Goal: Information Seeking & Learning: Learn about a topic

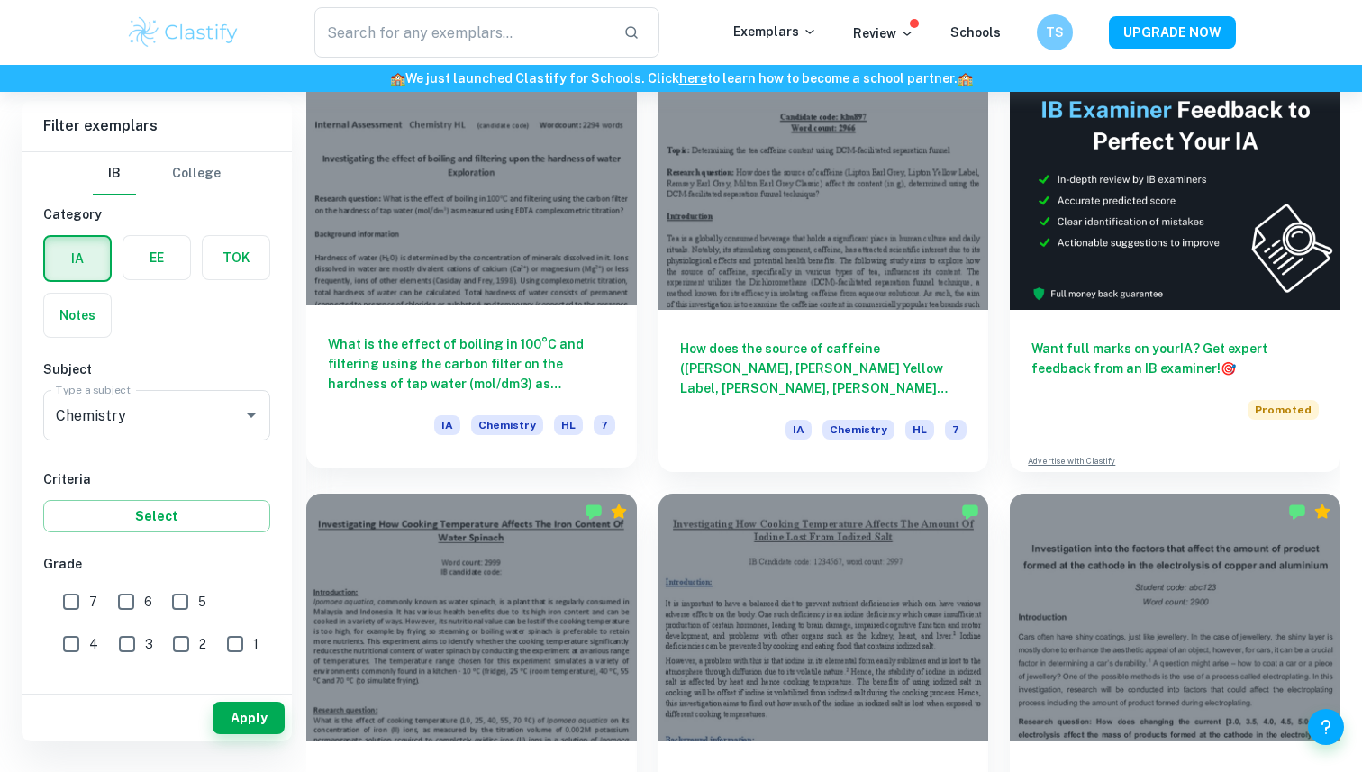
scroll to position [558, 0]
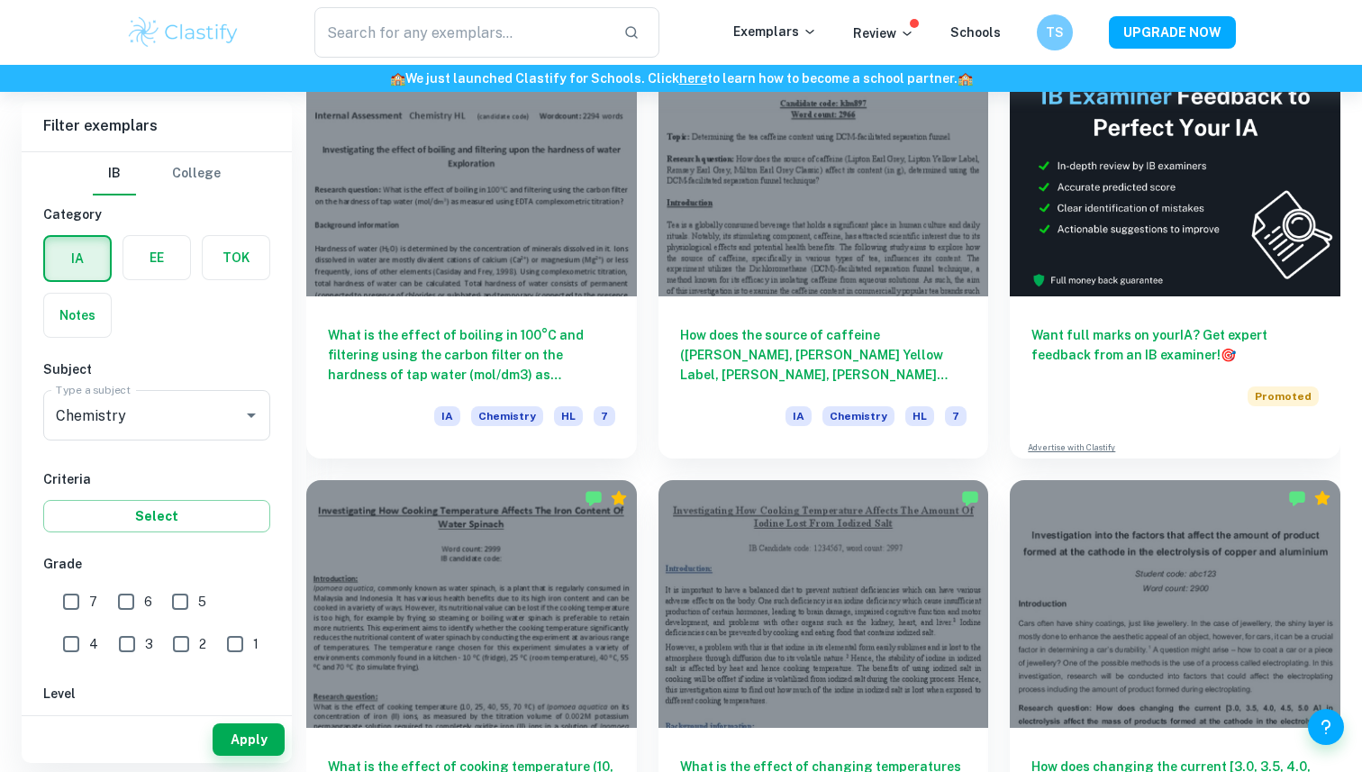
click at [61, 597] on input "7" at bounding box center [71, 602] width 36 height 36
checkbox input "true"
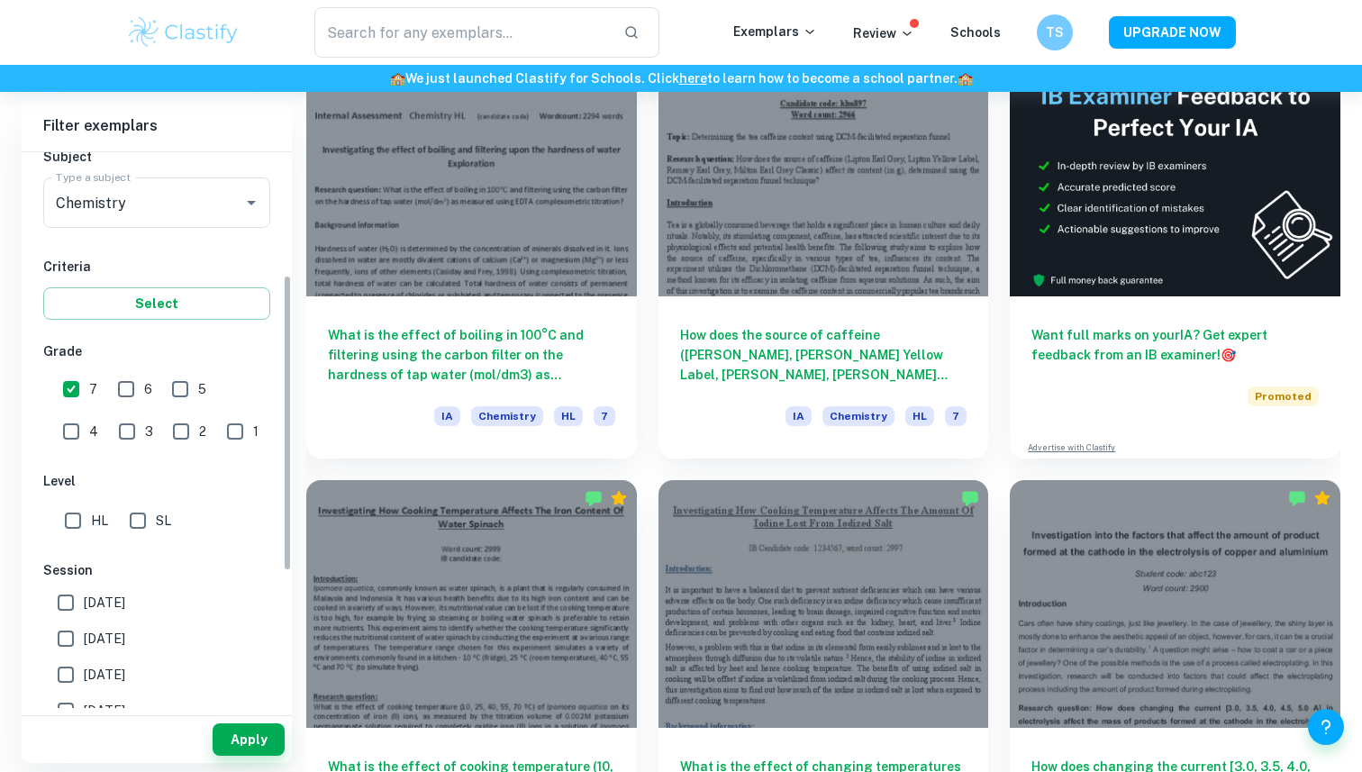
scroll to position [240, 0]
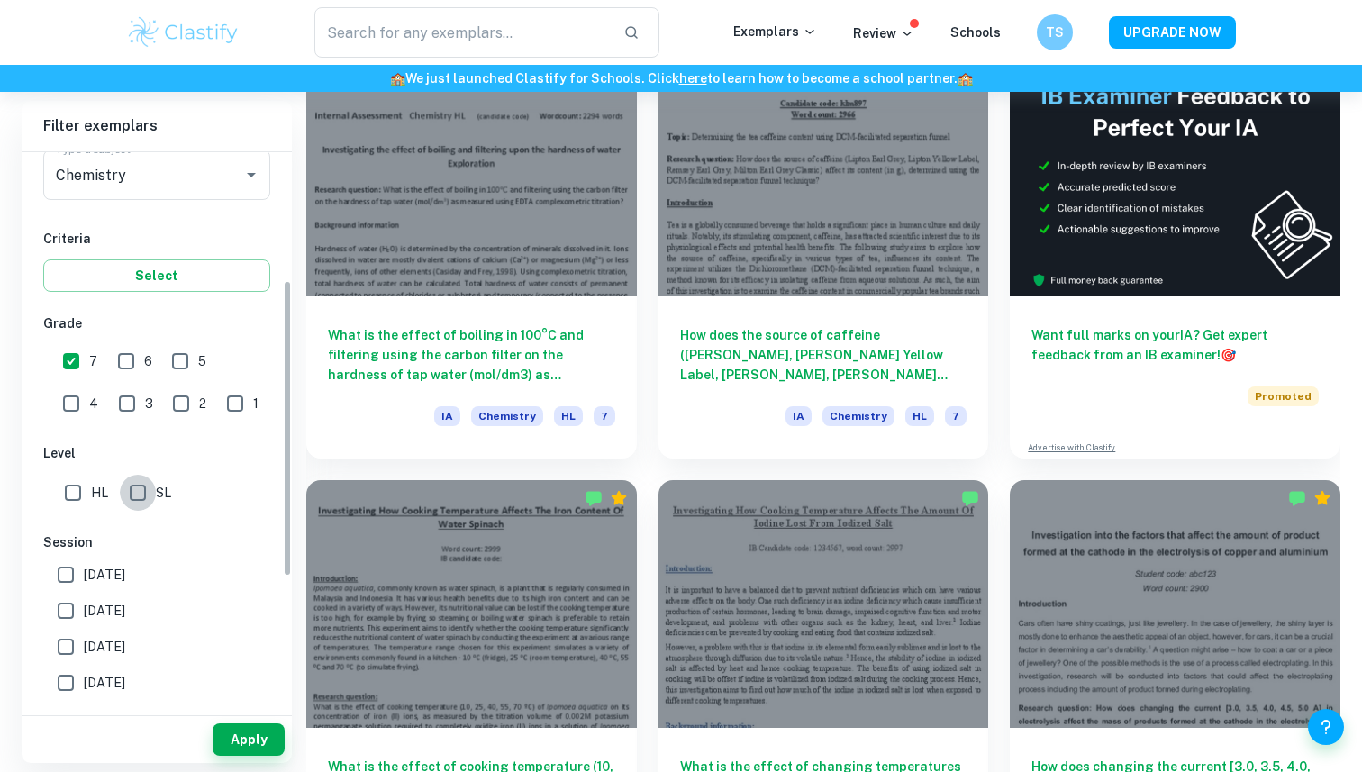
click at [142, 507] on input "SL" at bounding box center [138, 493] width 36 height 36
checkbox input "true"
click at [250, 735] on button "Apply" at bounding box center [249, 739] width 72 height 32
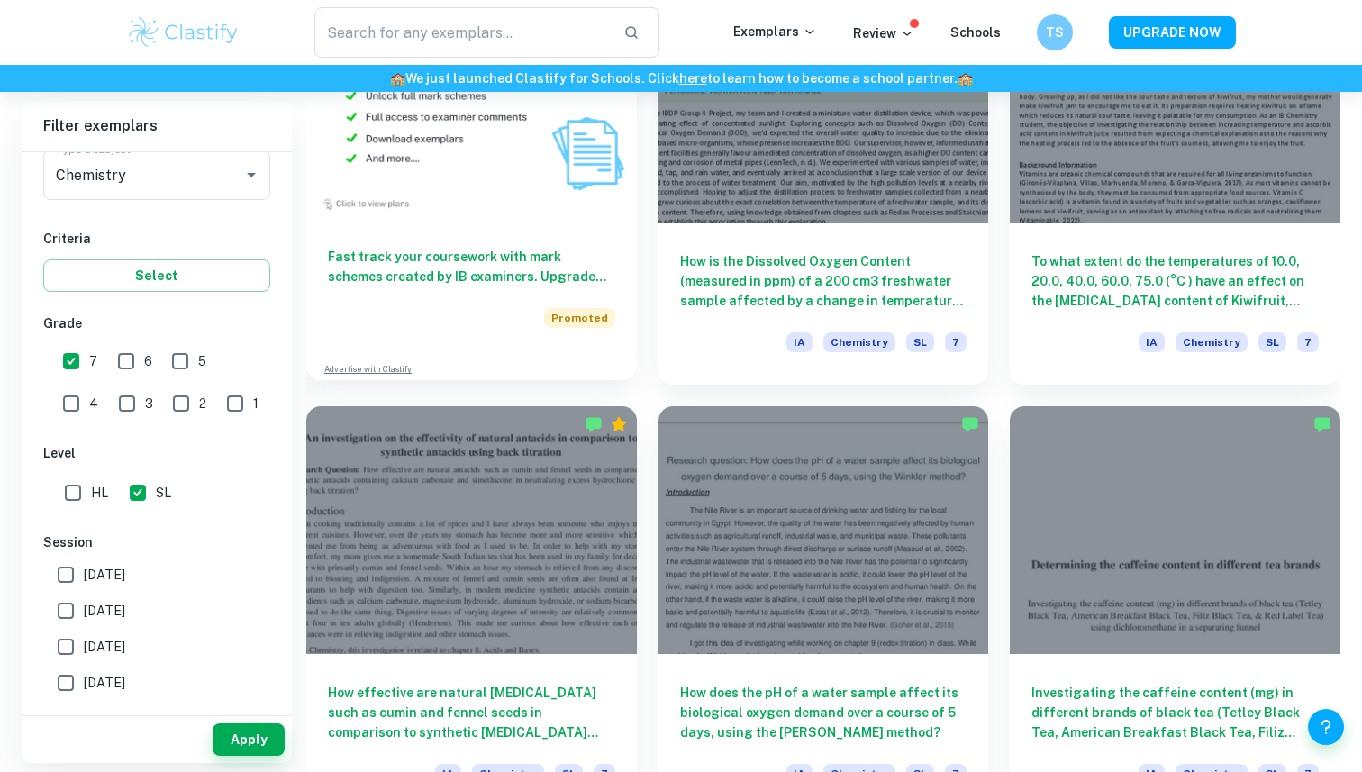
scroll to position [1498, 0]
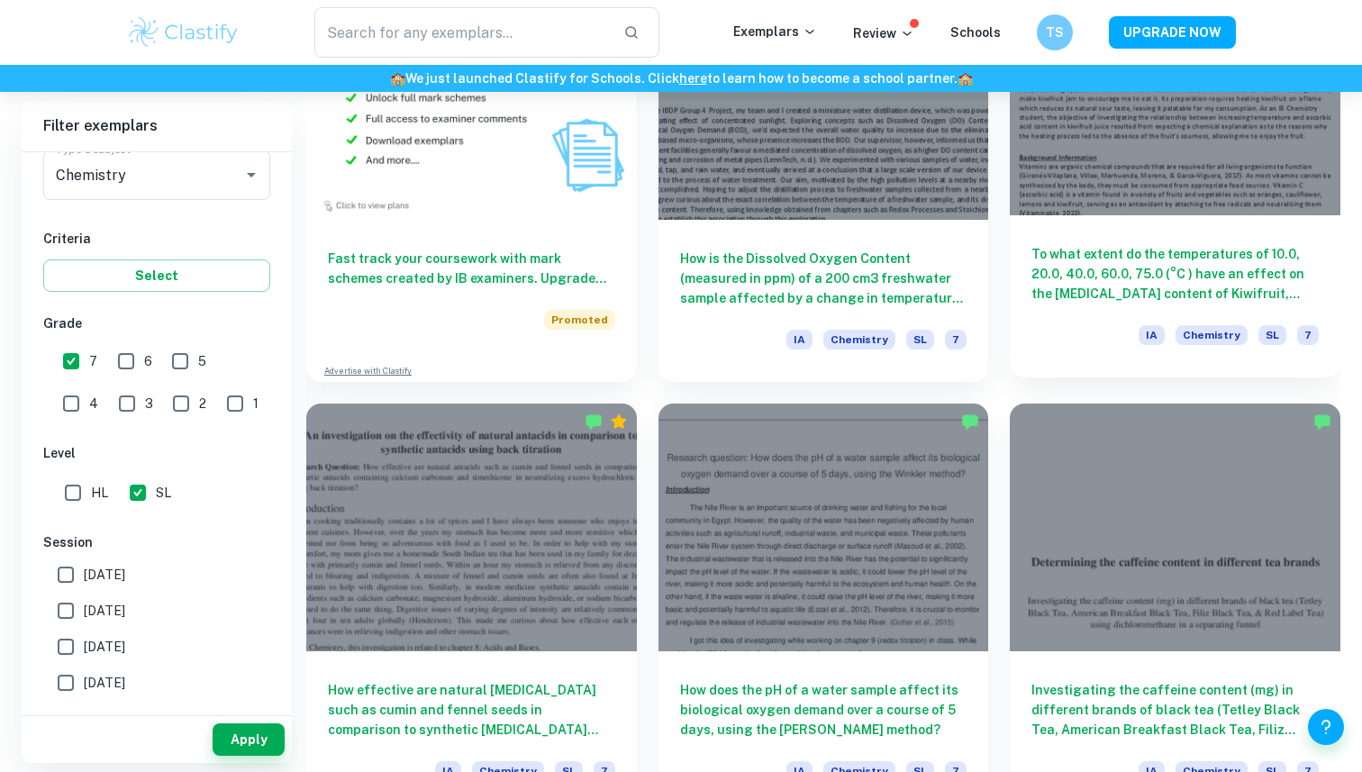
click at [1110, 293] on h6 "To what extent do the temperatures of 10.0, 20.0, 40.0, 60.0, 75.0 (°C ) have a…" at bounding box center [1174, 273] width 287 height 59
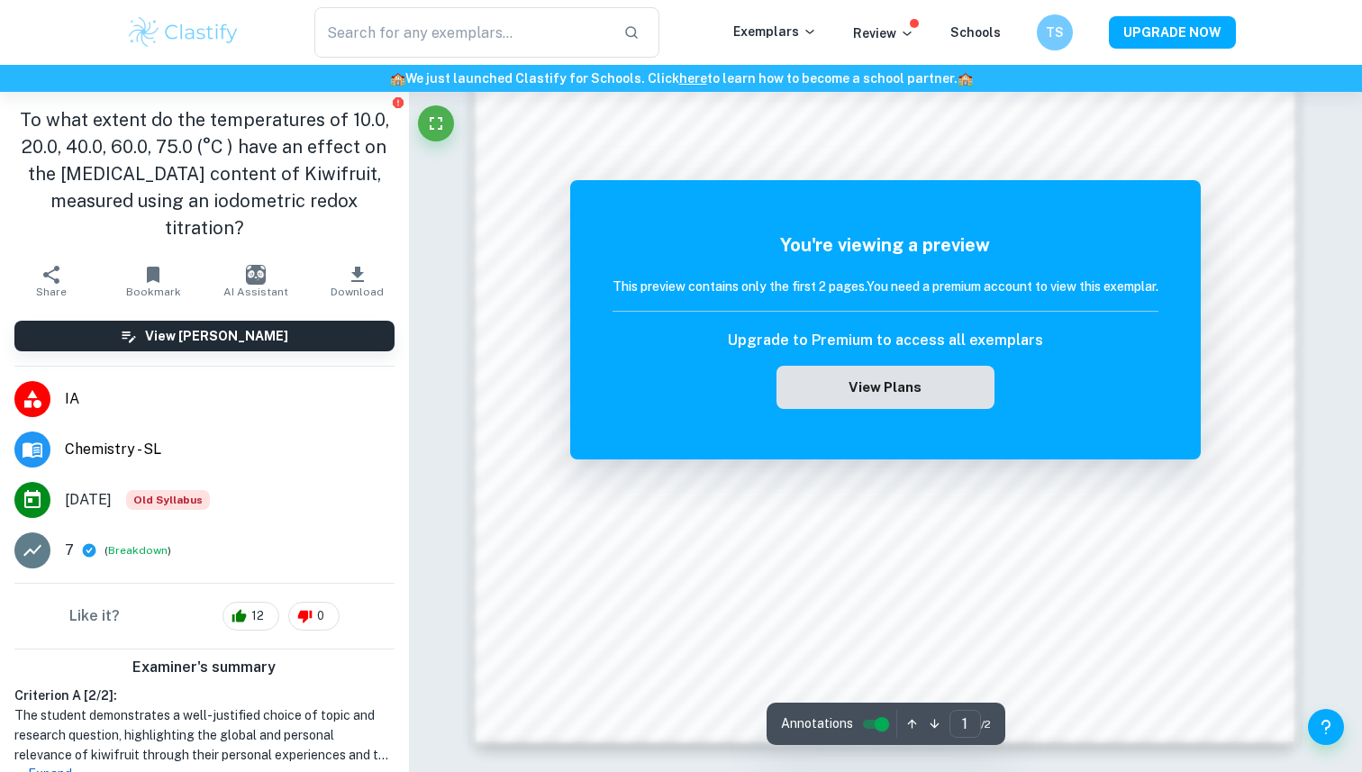
scroll to position [1782, 0]
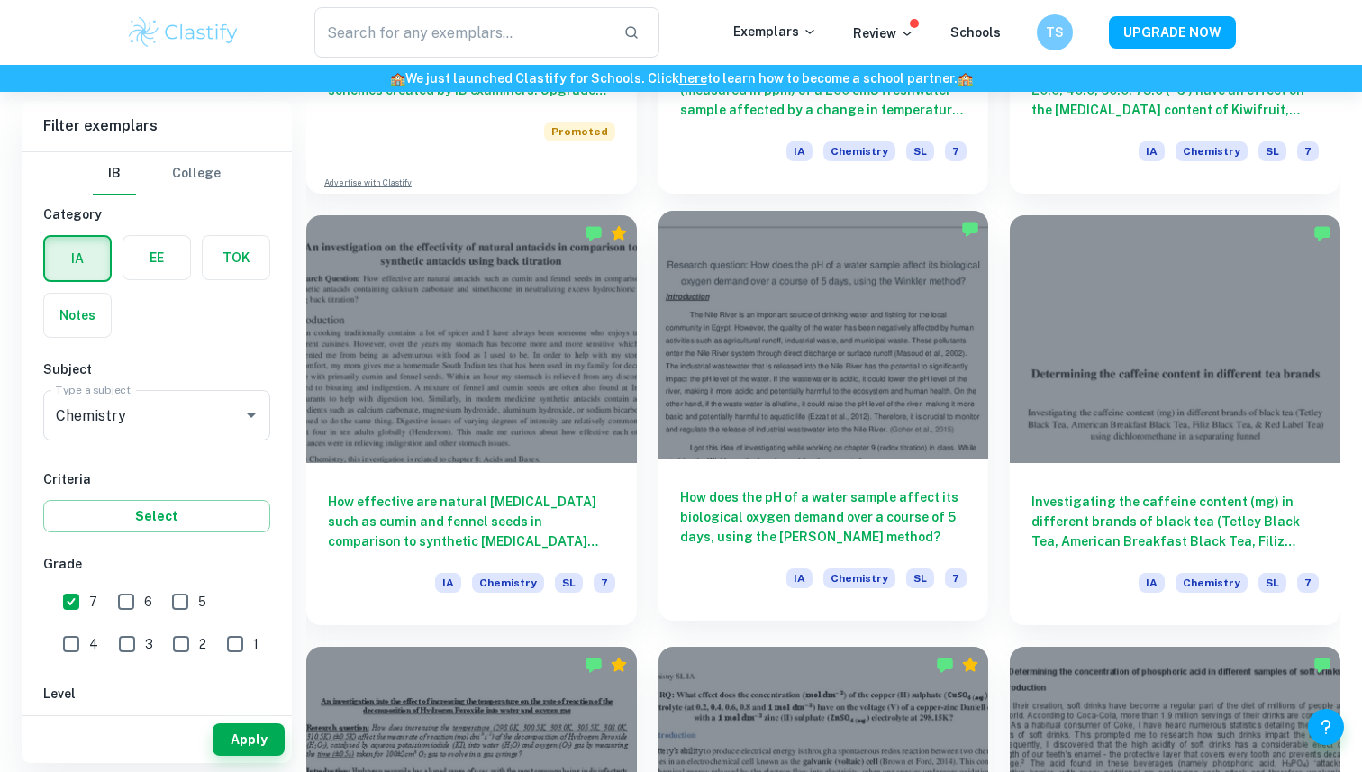
scroll to position [1684, 0]
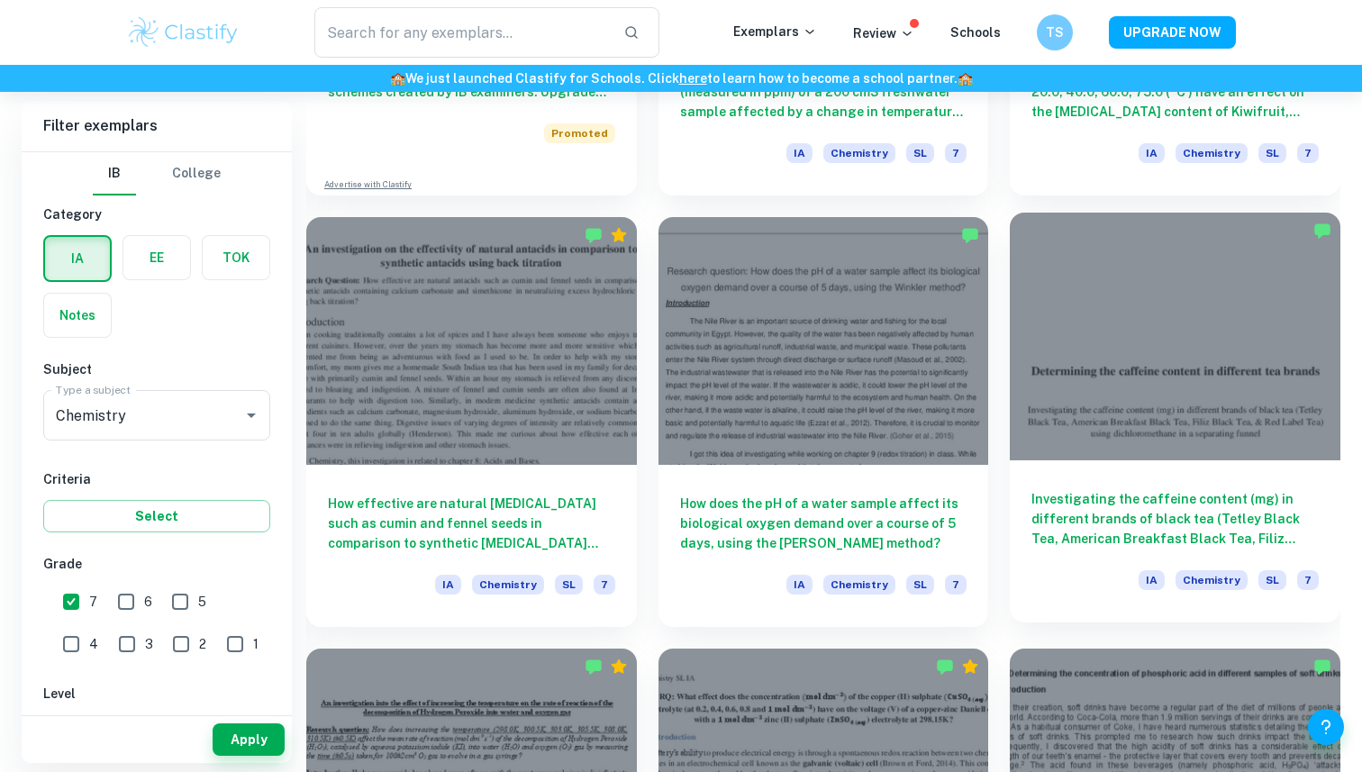
click at [1167, 495] on h6 "Investigating the caffeine content (mg) in different brands of black tea (Tetle…" at bounding box center [1174, 518] width 287 height 59
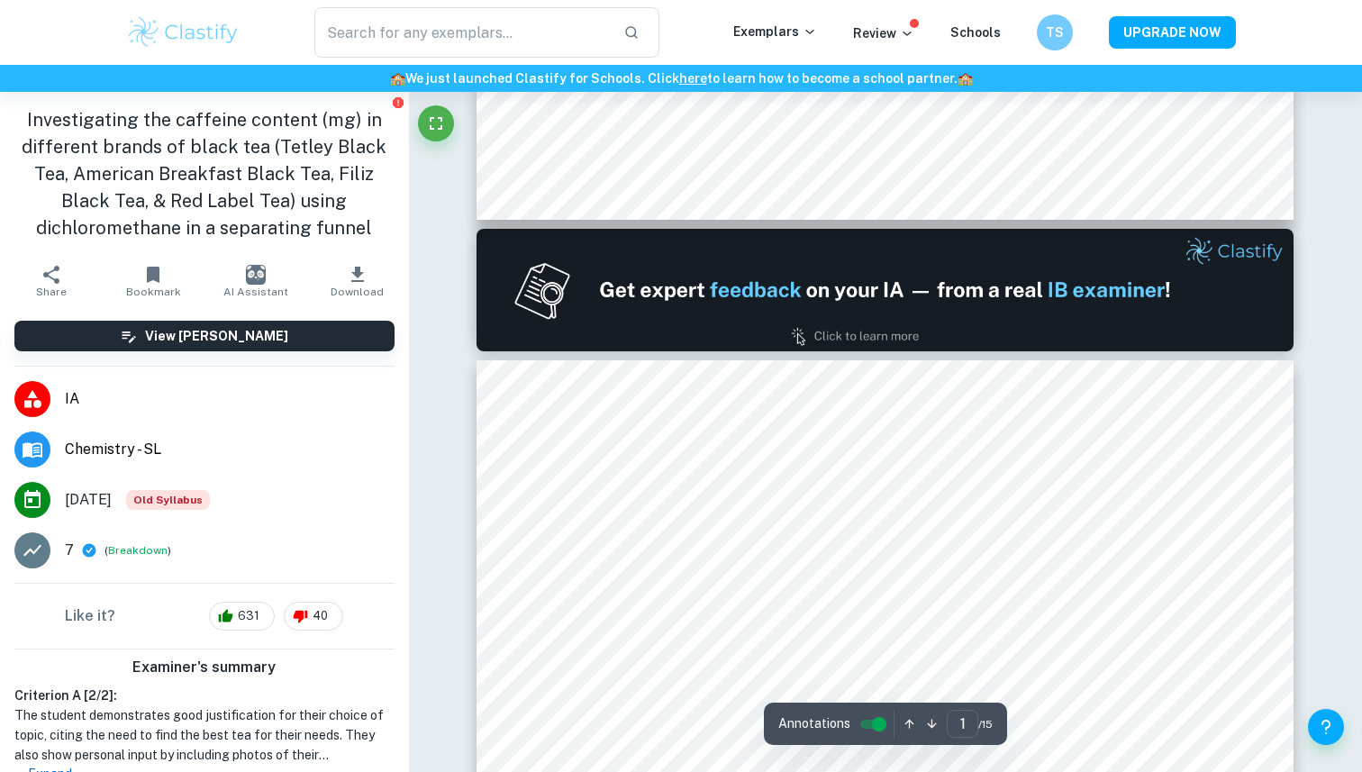
type input "2"
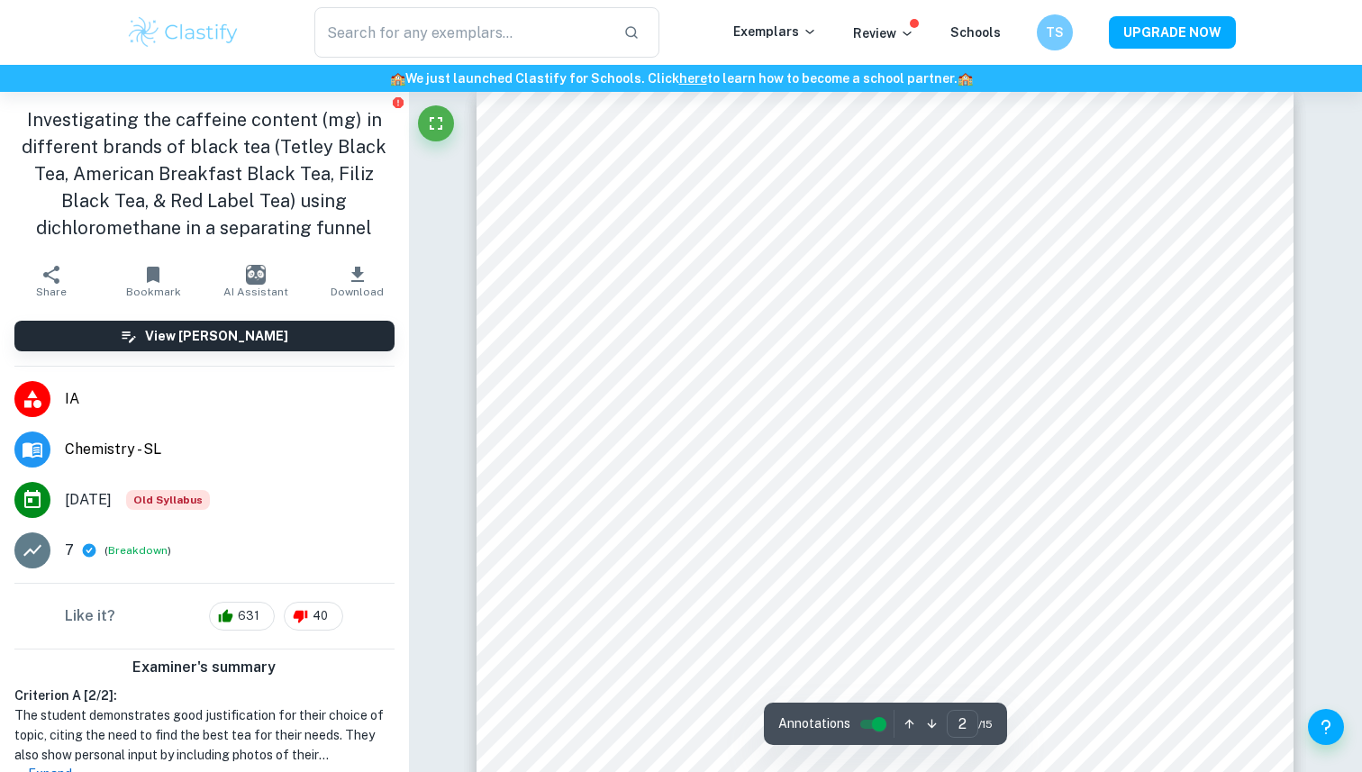
scroll to position [1218, 0]
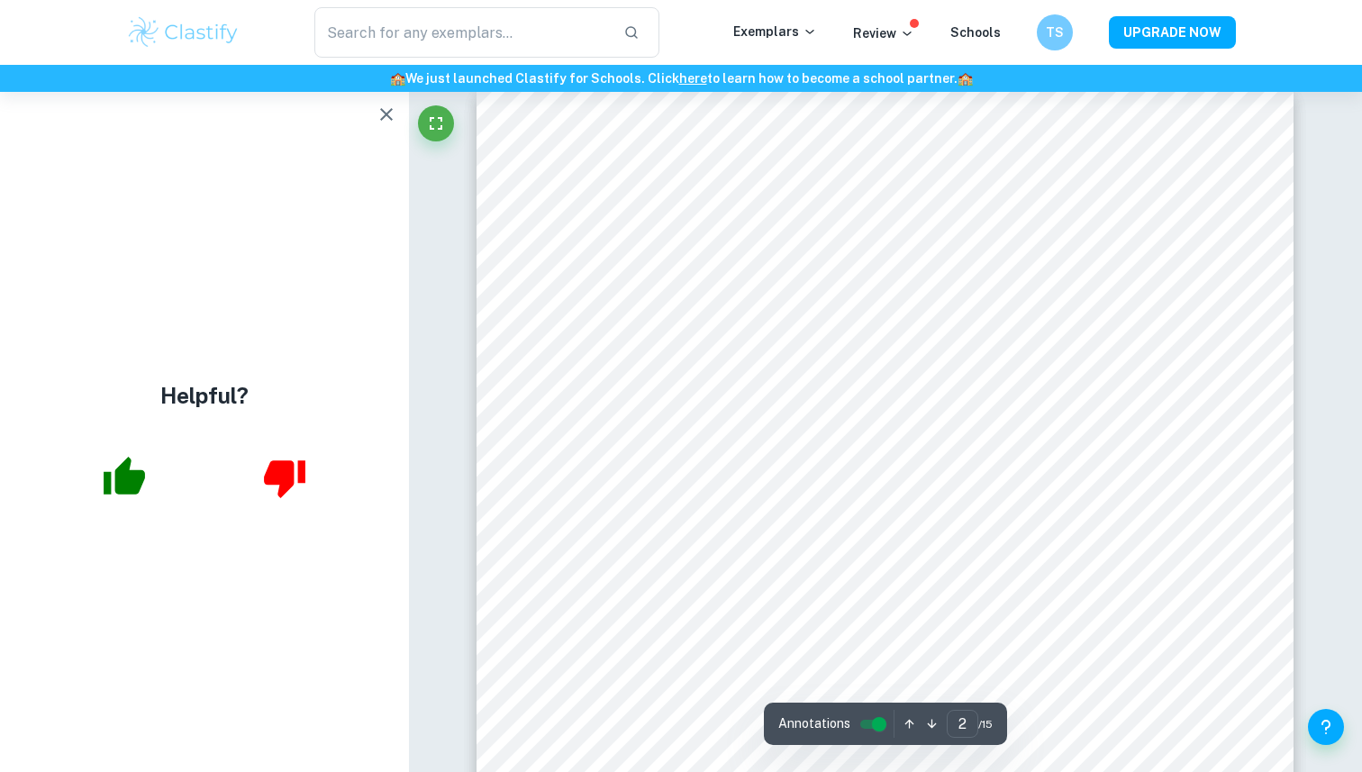
click at [385, 116] on icon "button" at bounding box center [387, 115] width 22 height 22
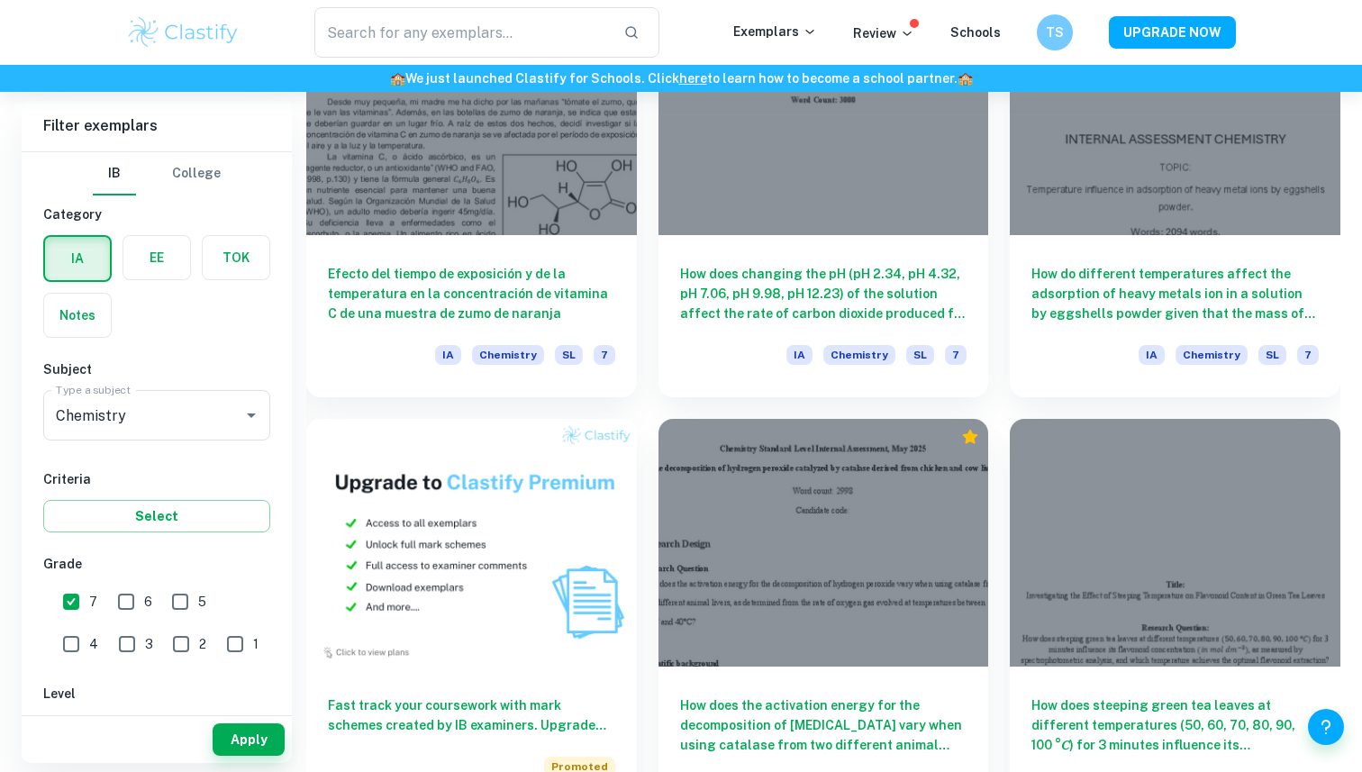
scroll to position [8010, 0]
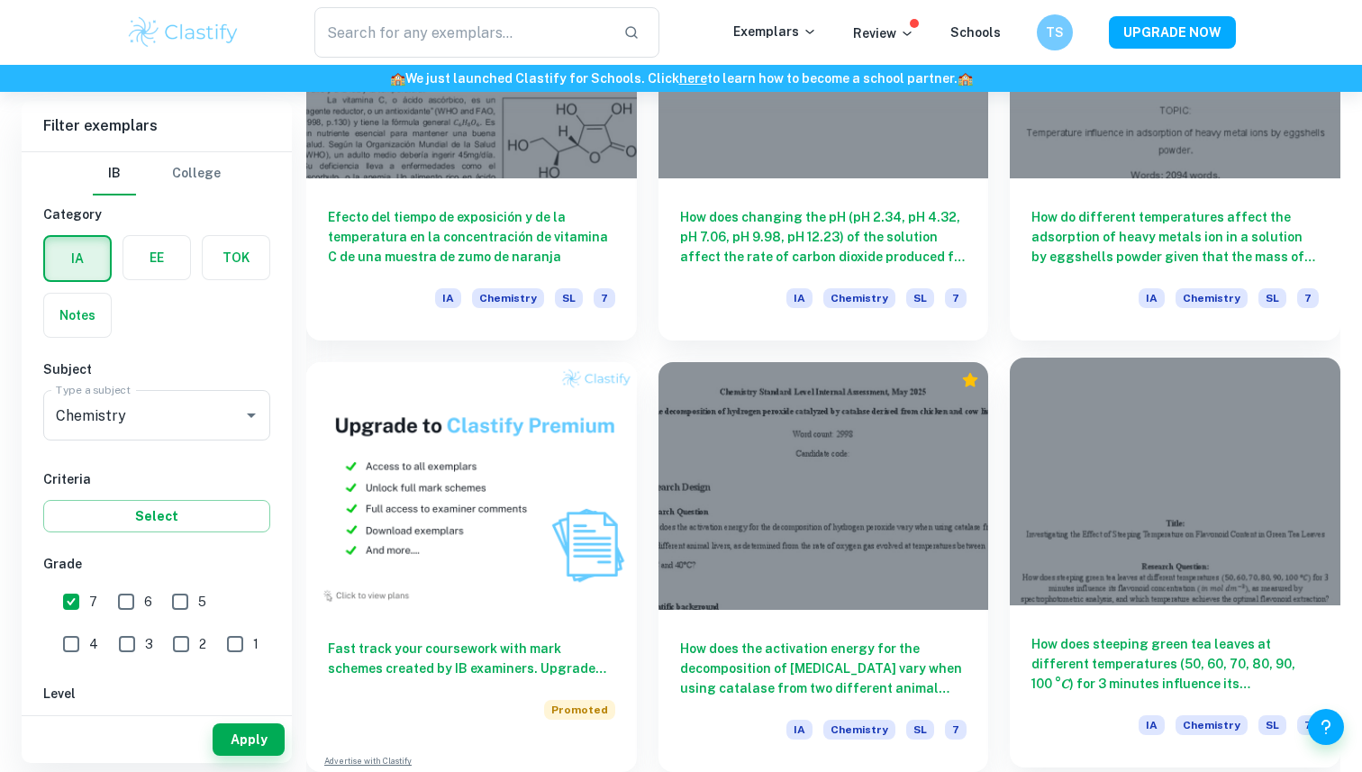
click at [1060, 651] on h6 "How does steeping green tea leaves at different temperatures (50, 60, 70, 80, 9…" at bounding box center [1174, 663] width 287 height 59
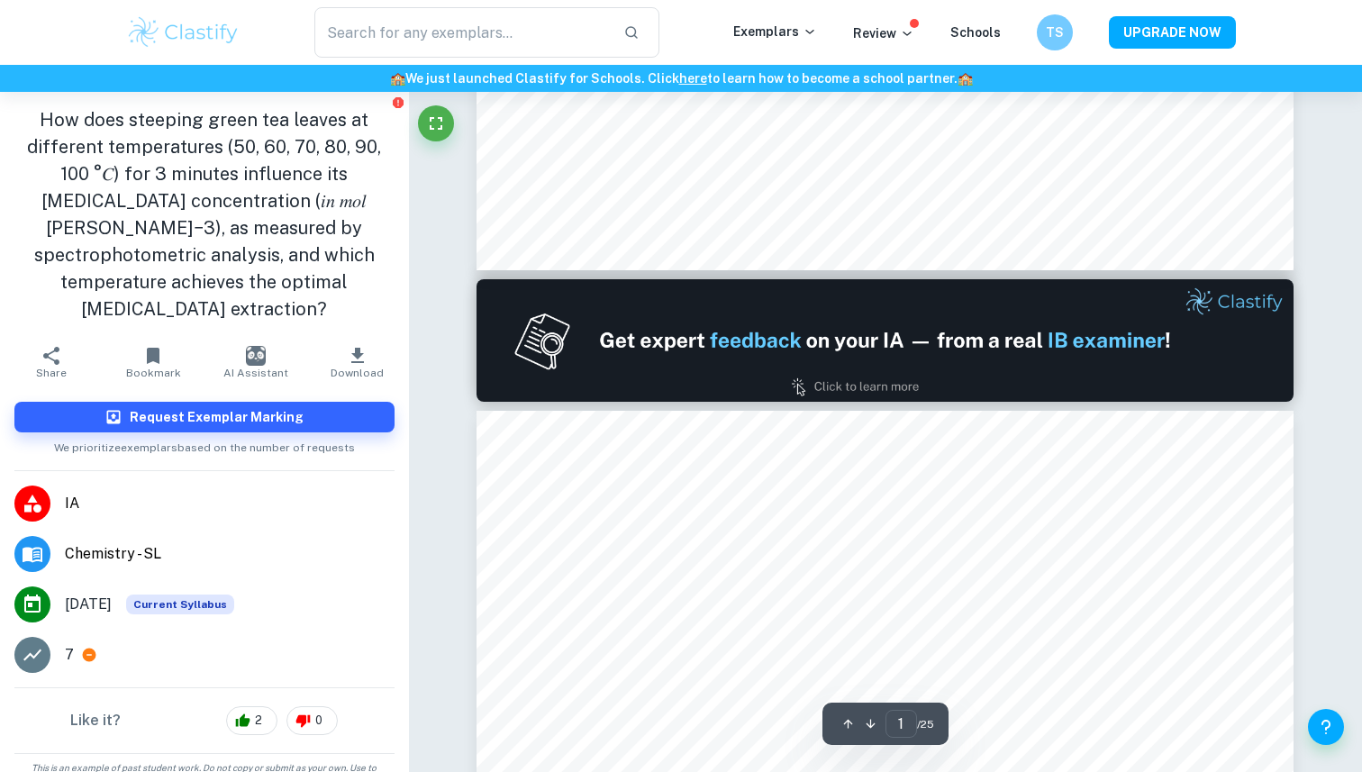
type input "2"
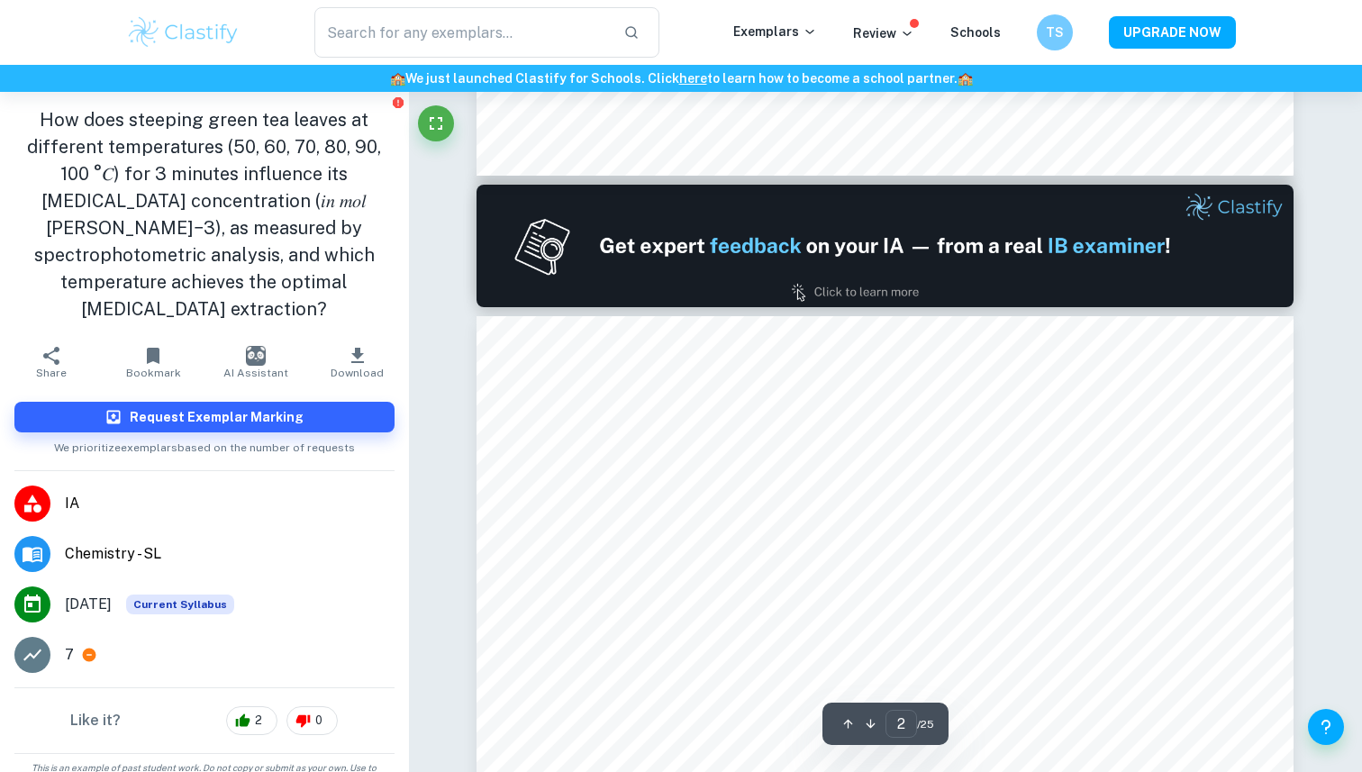
scroll to position [1014, 0]
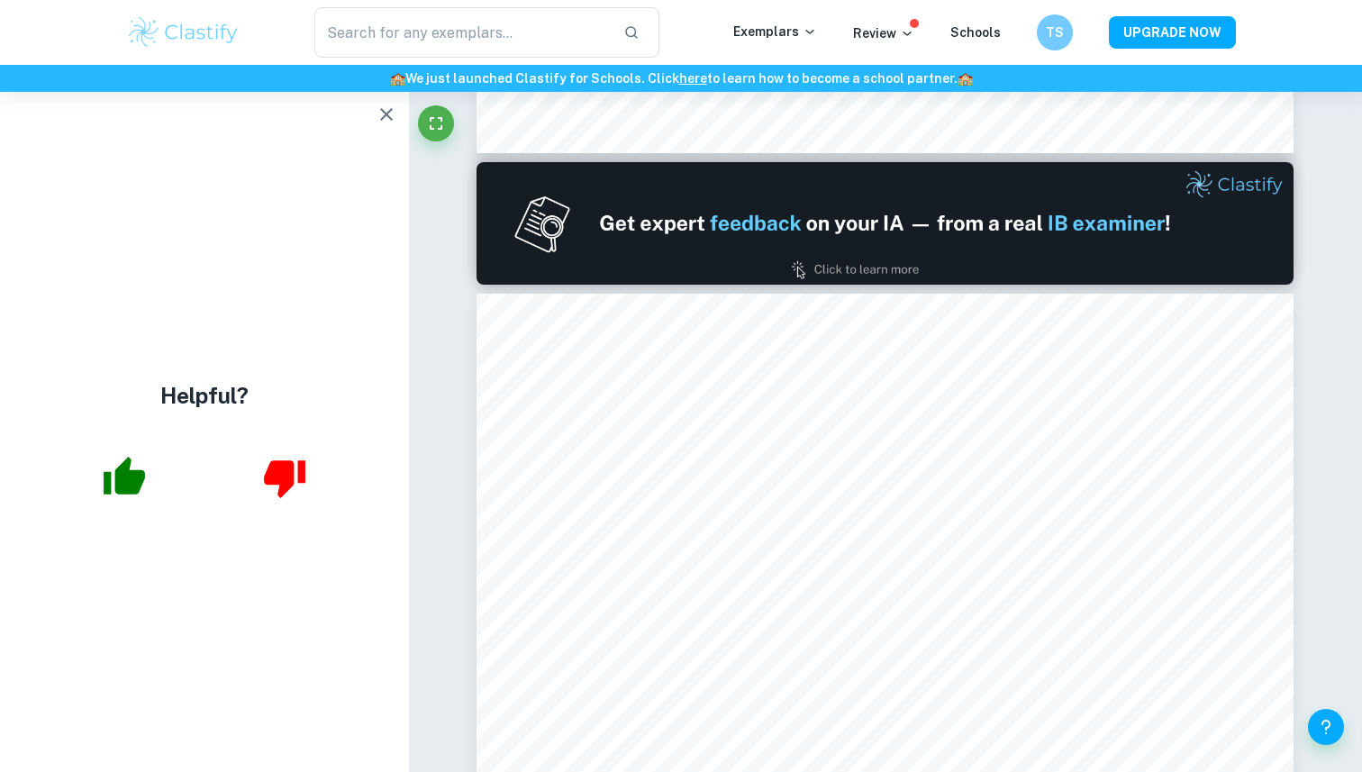
click at [388, 119] on icon "button" at bounding box center [387, 115] width 22 height 22
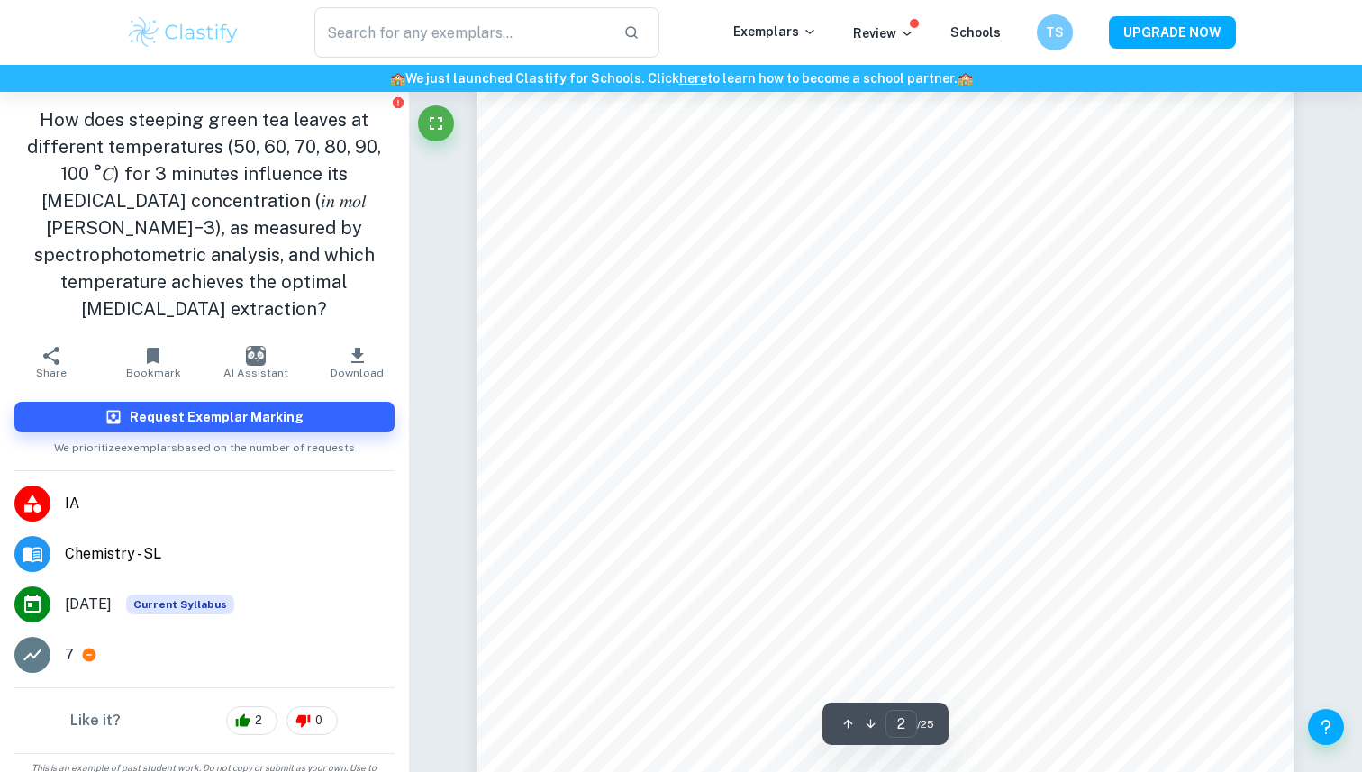
scroll to position [1298, 0]
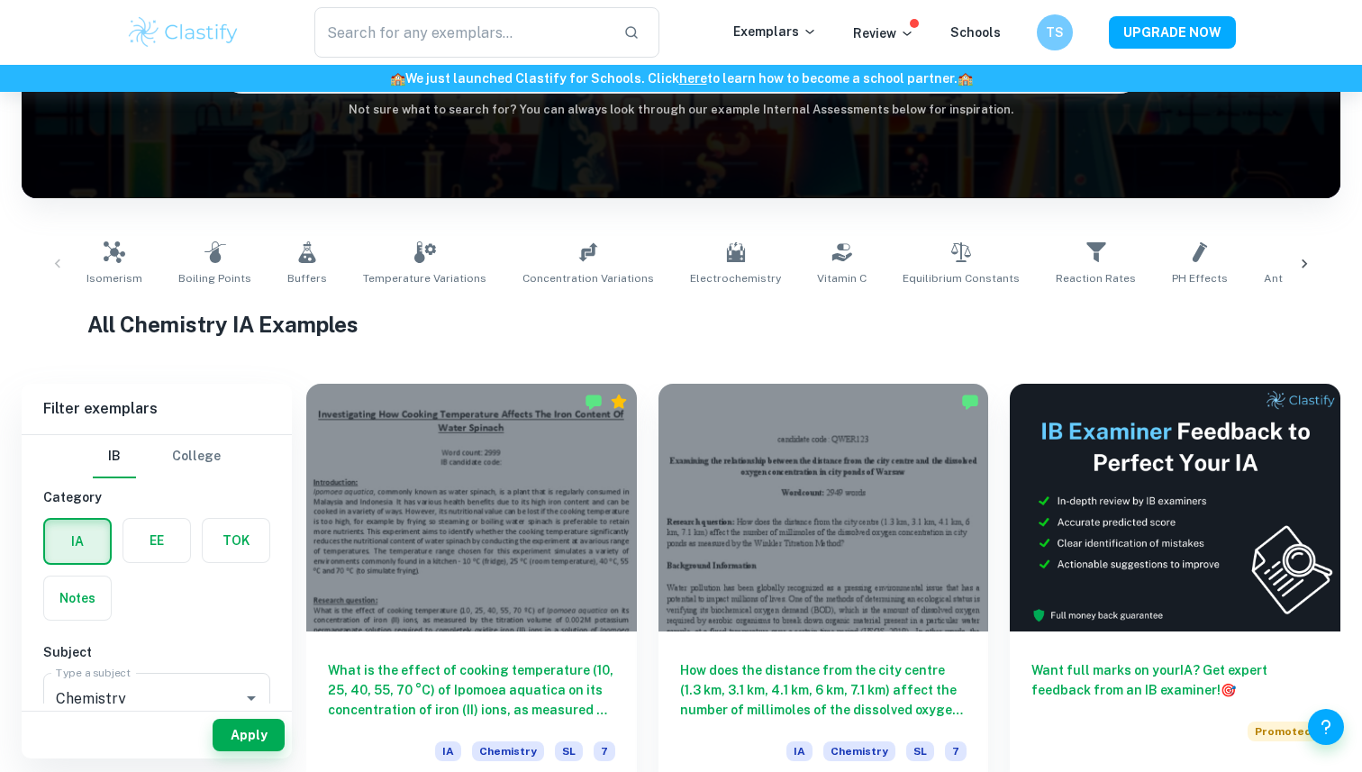
scroll to position [219, 0]
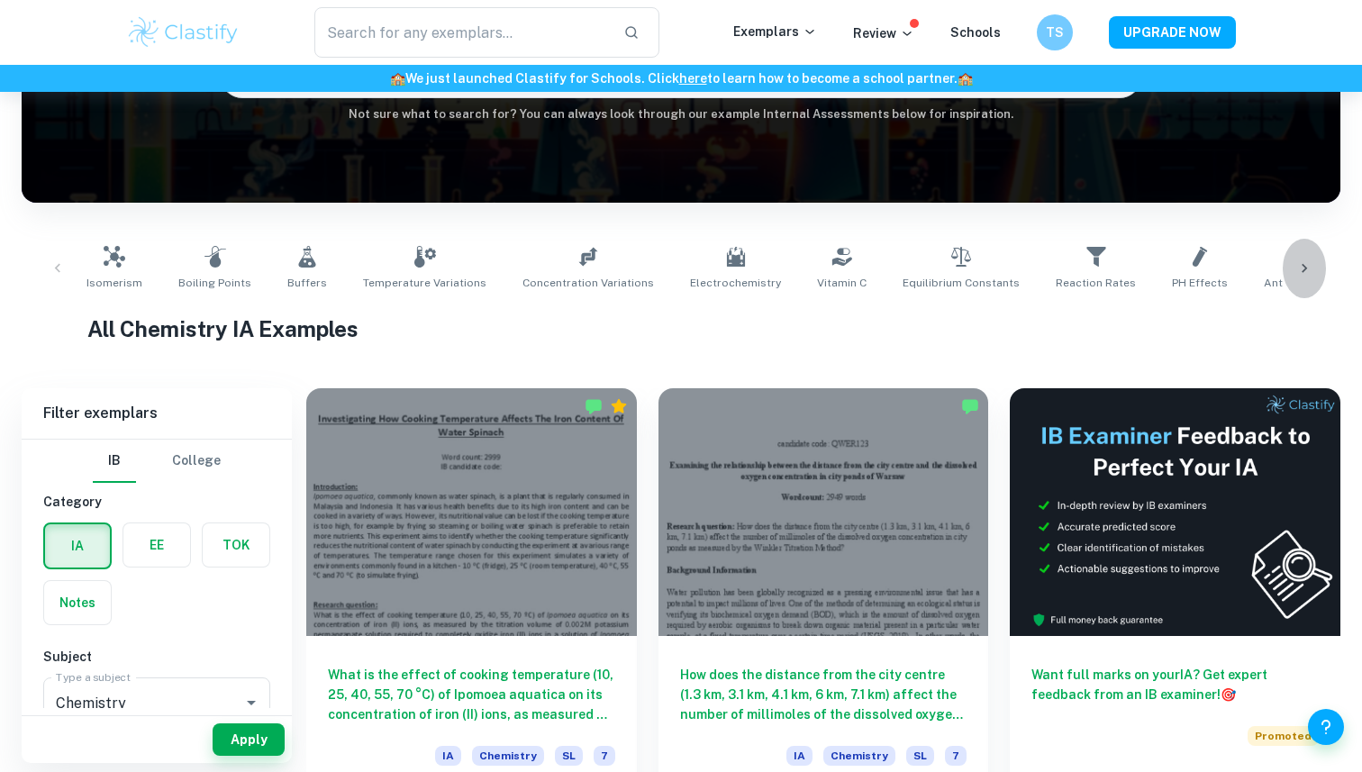
click at [1301, 272] on icon at bounding box center [1304, 268] width 18 height 18
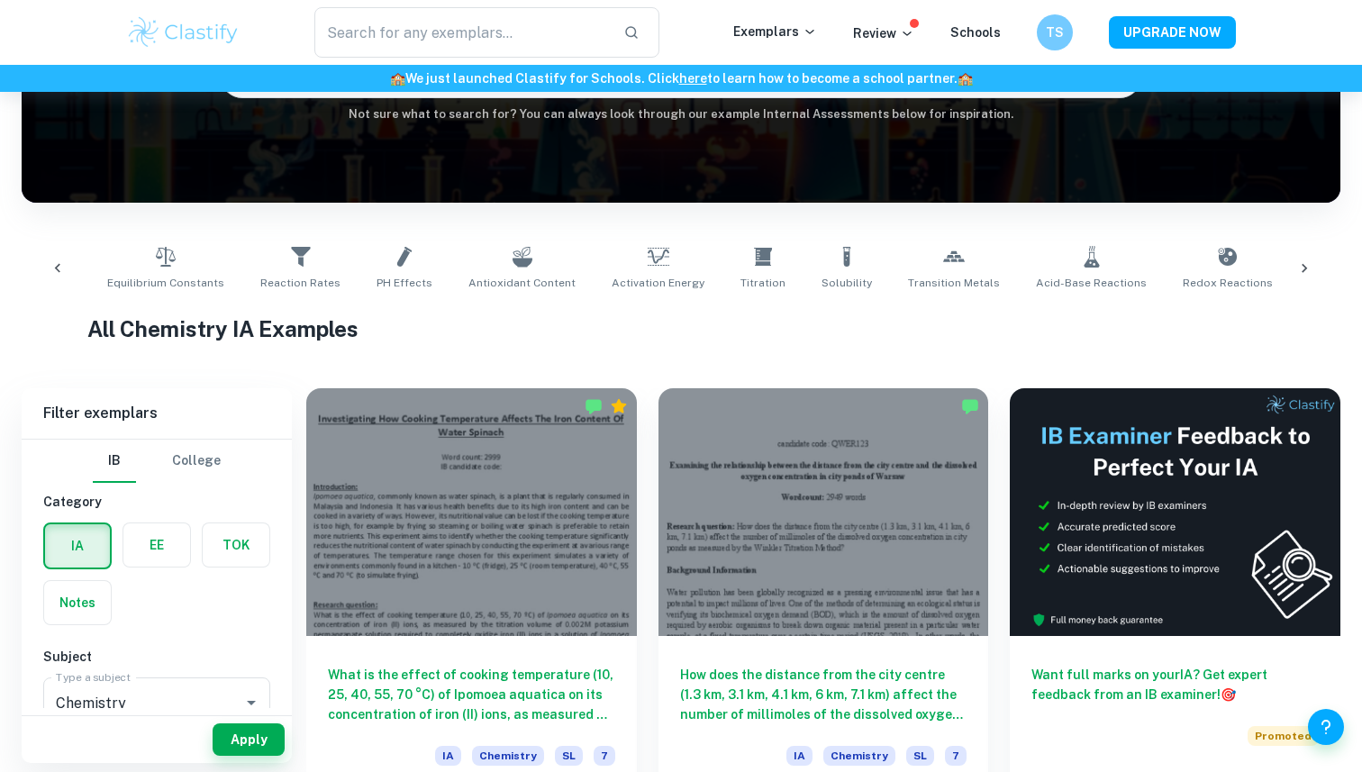
scroll to position [0, 1191]
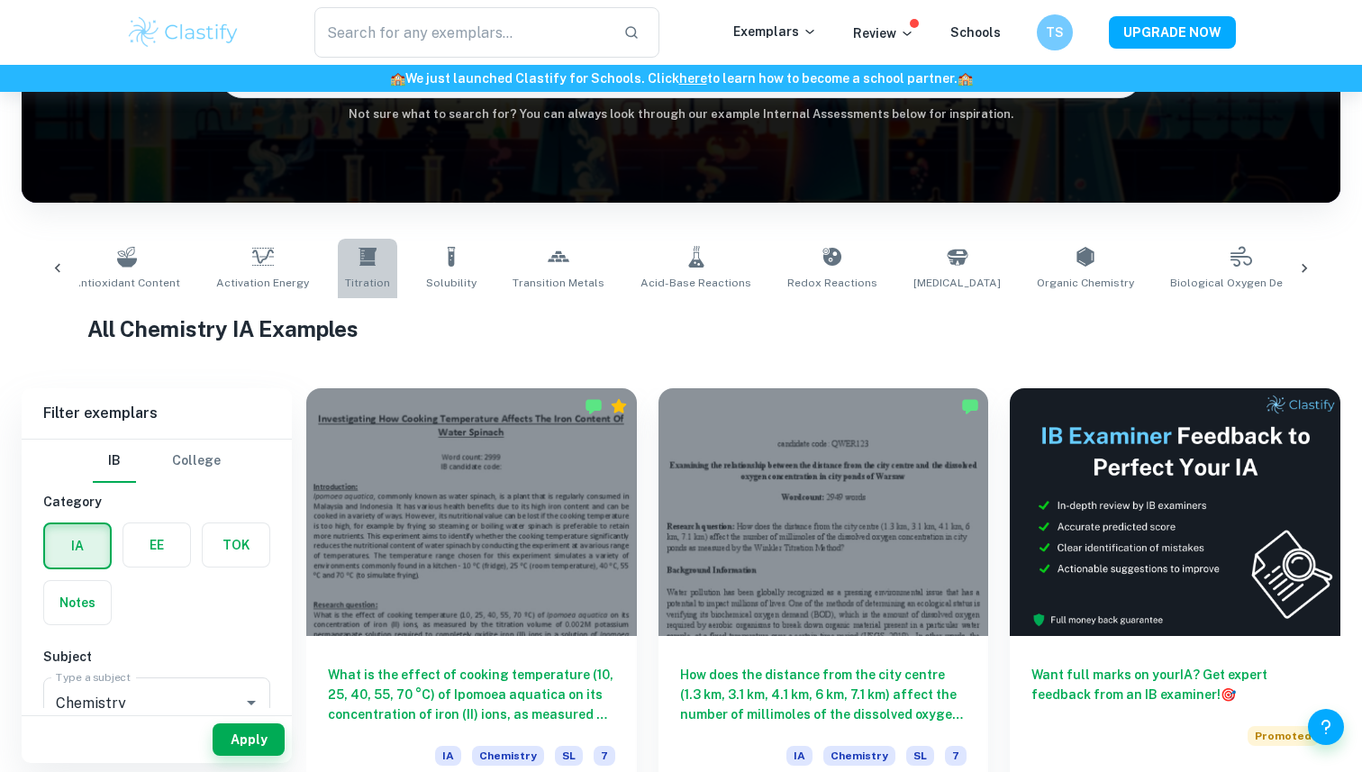
click at [345, 282] on span "Titration" at bounding box center [367, 283] width 45 height 16
type input "Titration"
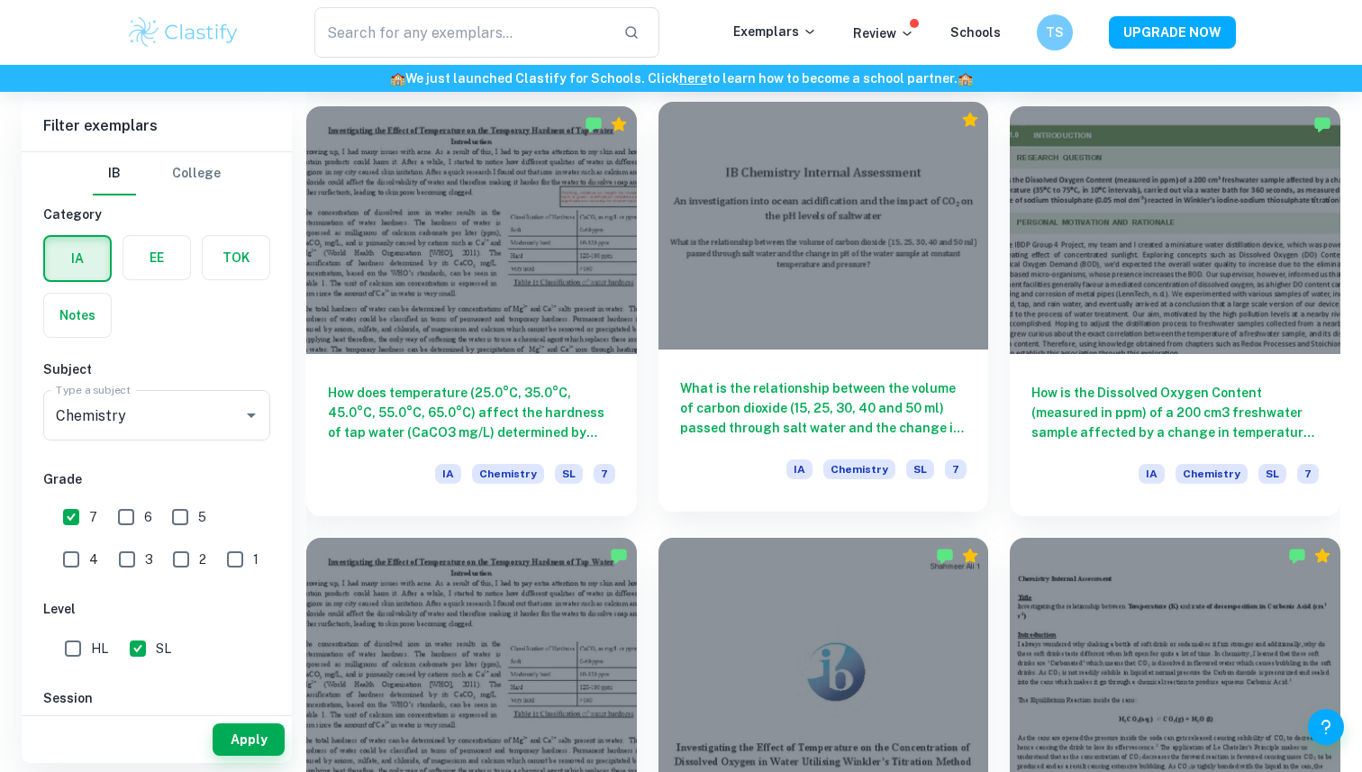
scroll to position [1799, 0]
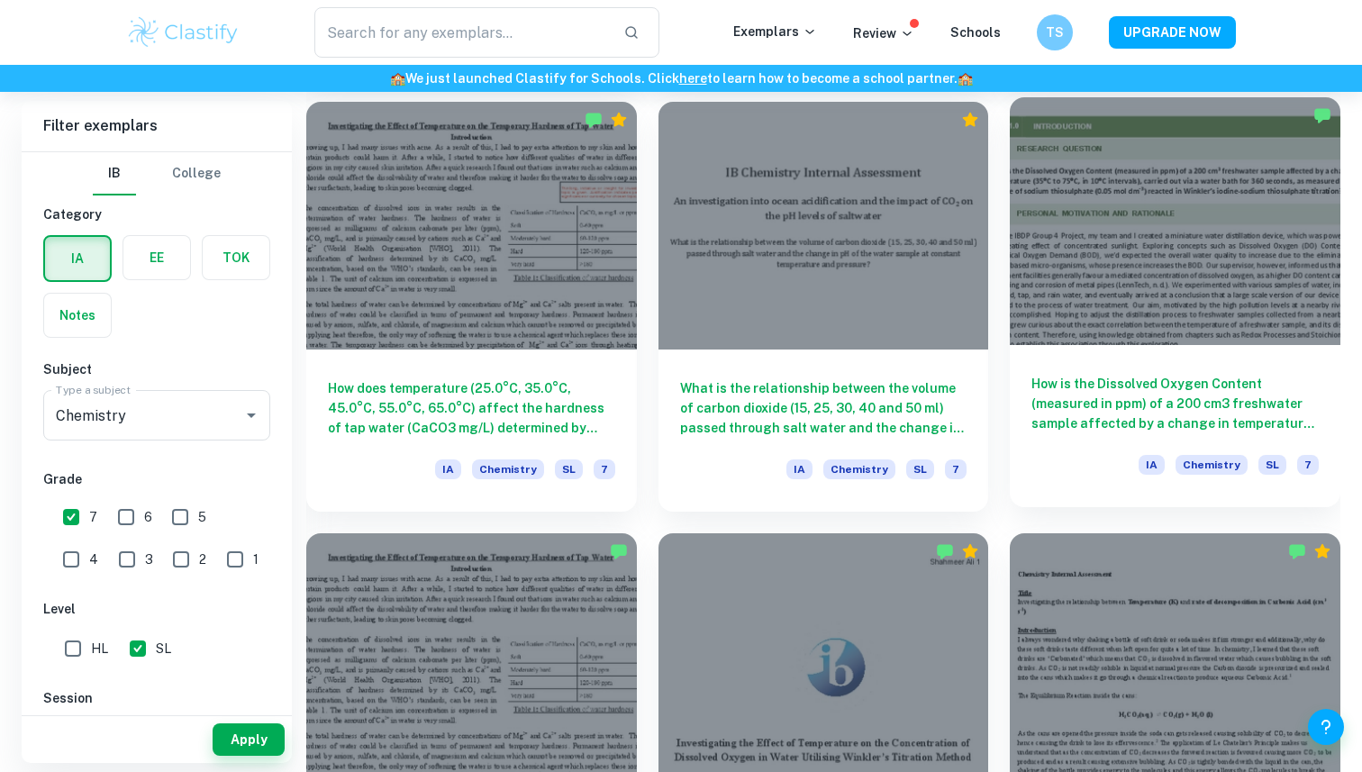
click at [1056, 429] on h6 "How is the Dissolved Oxygen Content (measured in ppm) of a 200 cm3 freshwater s…" at bounding box center [1174, 403] width 287 height 59
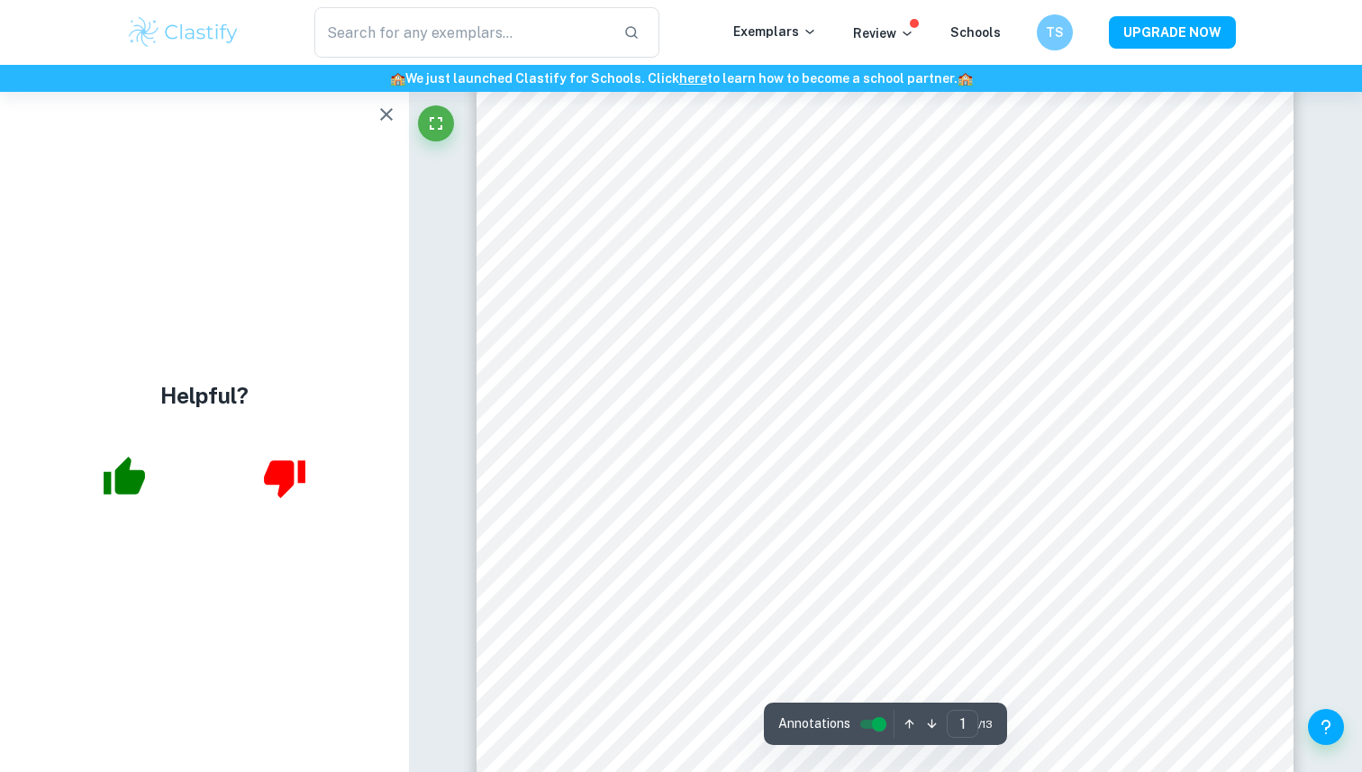
scroll to position [64, 0]
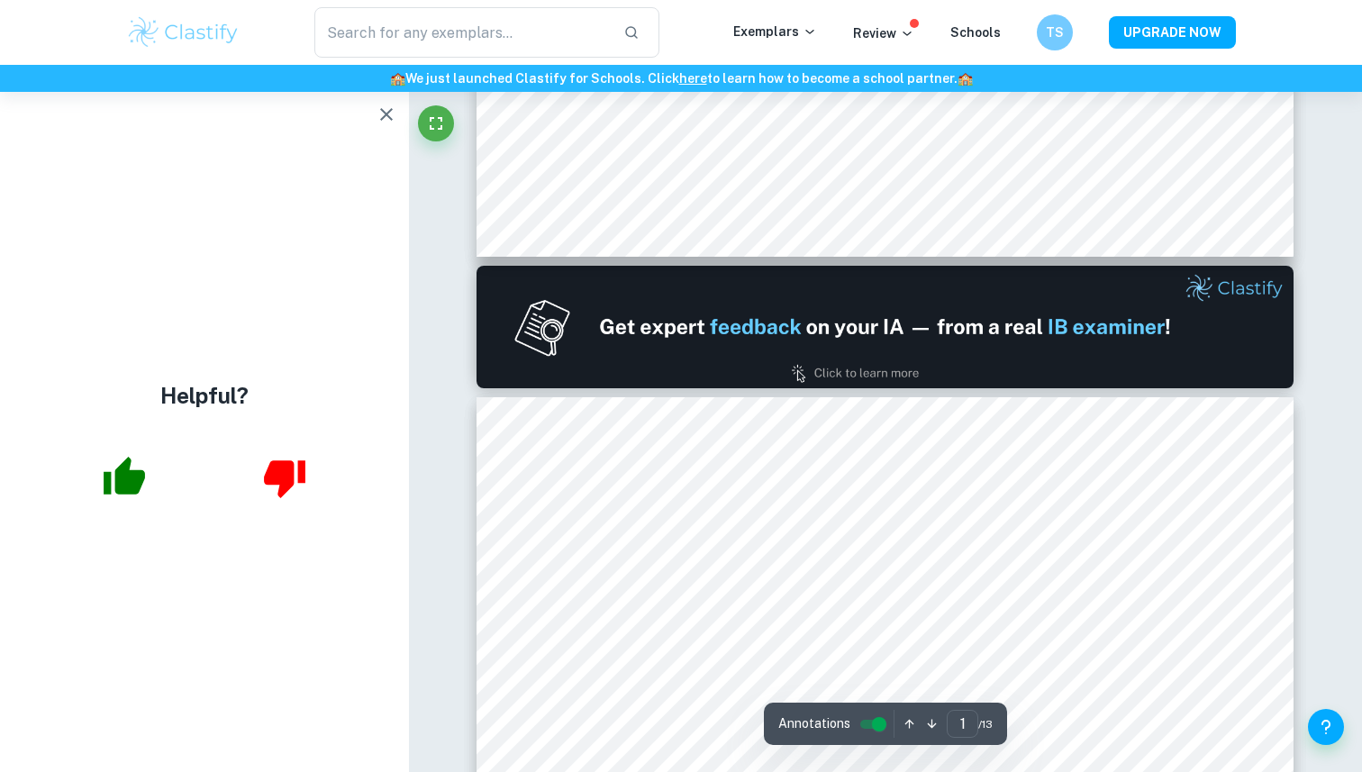
type input "2"
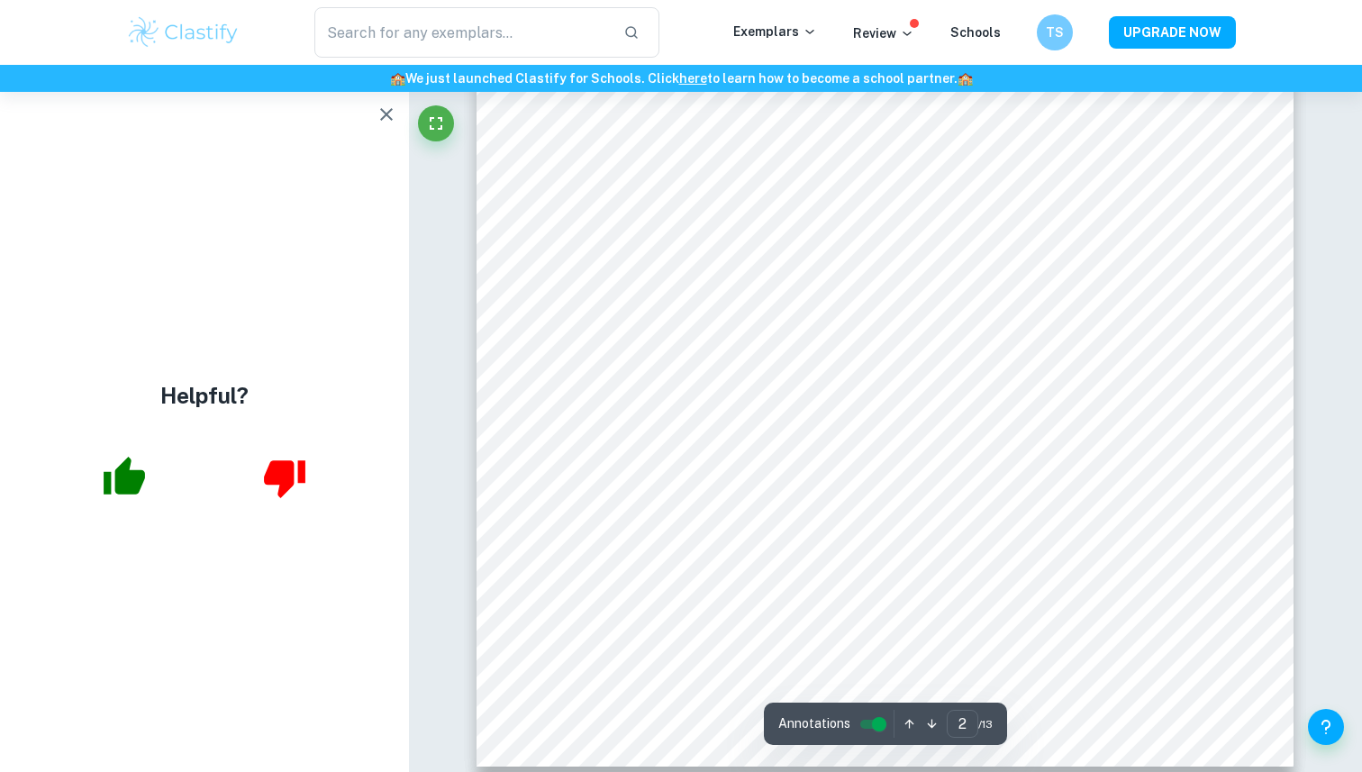
scroll to position [1612, 0]
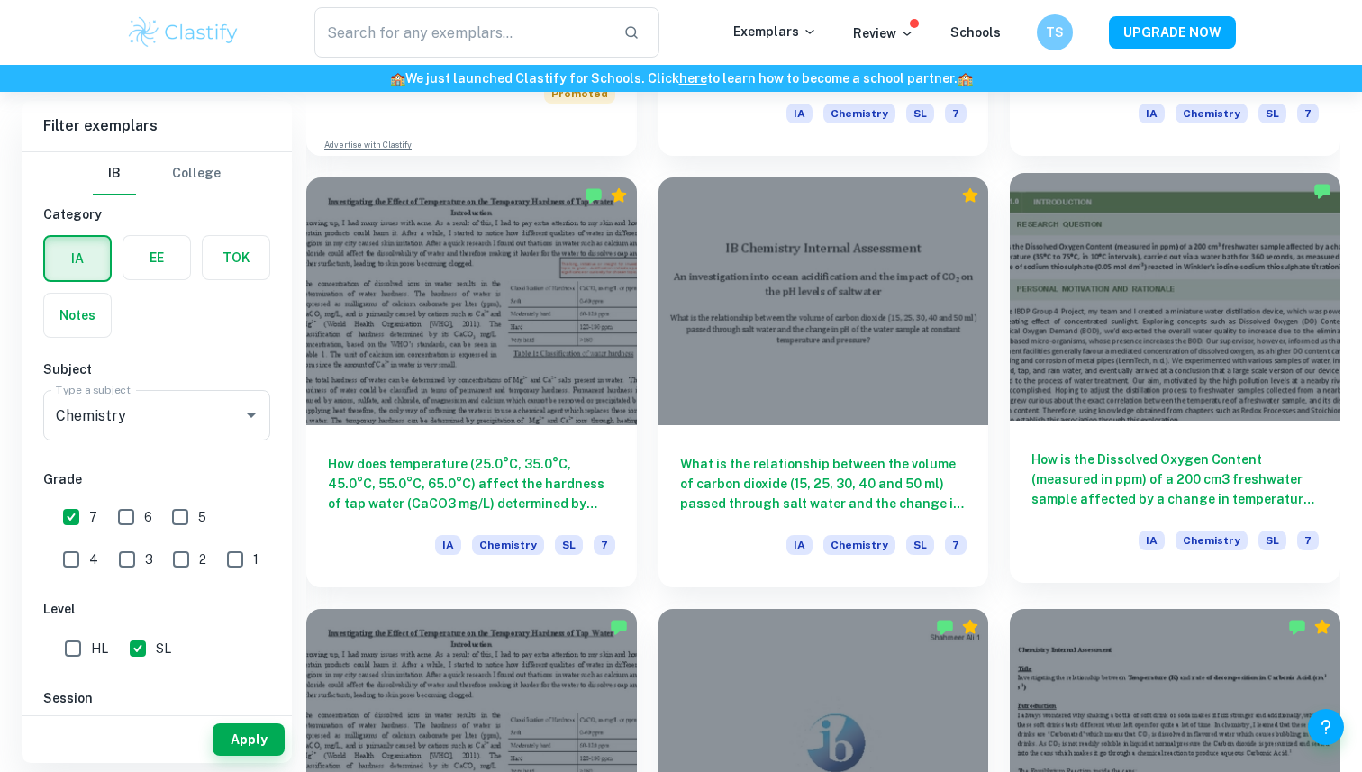
scroll to position [1728, 0]
